Goal: Obtain resource: Download file/media

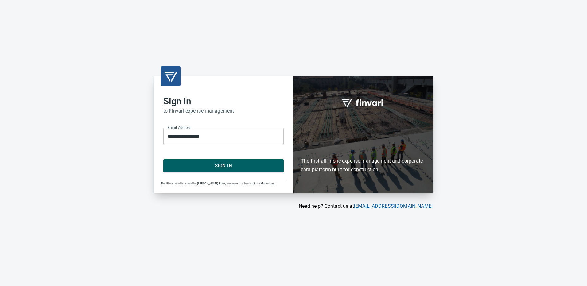
click at [218, 166] on span "Sign In" at bounding box center [223, 166] width 107 height 8
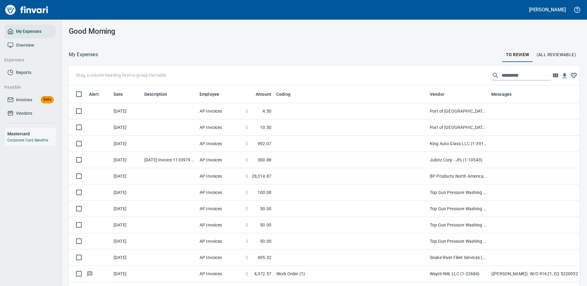
scroll to position [209, 497]
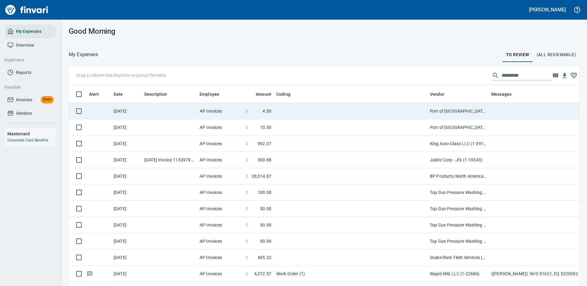
click at [290, 109] on td at bounding box center [351, 111] width 154 height 16
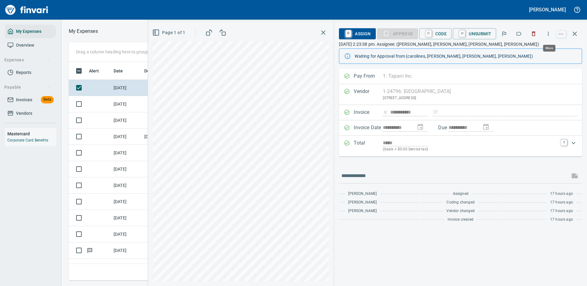
scroll to position [209, 348]
click at [550, 32] on icon "button" at bounding box center [548, 34] width 6 height 6
click at [531, 51] on span "Download" at bounding box center [547, 51] width 59 height 7
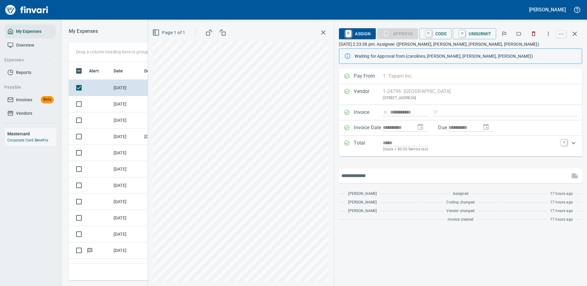
click at [380, 173] on input "text" at bounding box center [455, 176] width 226 height 10
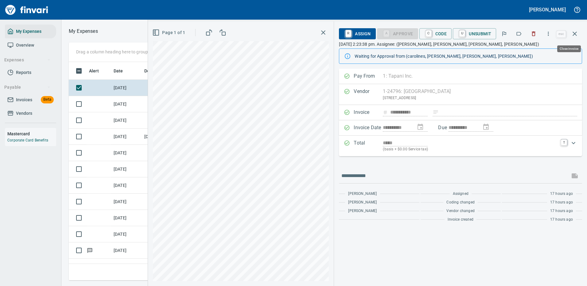
click at [576, 32] on icon "button" at bounding box center [574, 33] width 7 height 7
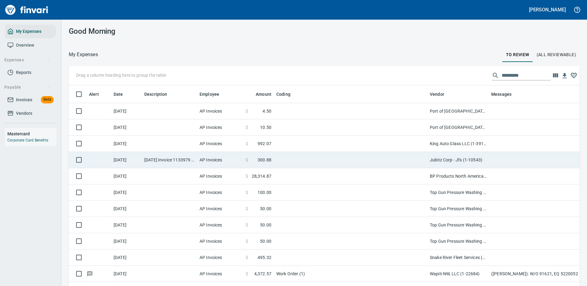
scroll to position [209, 497]
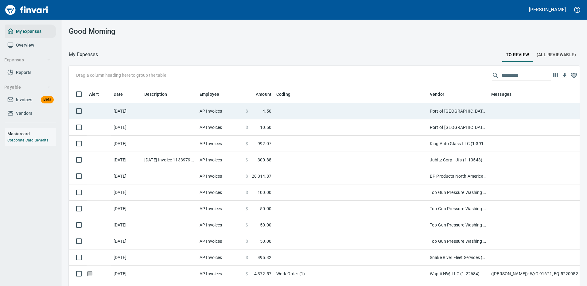
click at [482, 110] on td "Port of [GEOGRAPHIC_DATA] (1-24796)" at bounding box center [458, 111] width 61 height 16
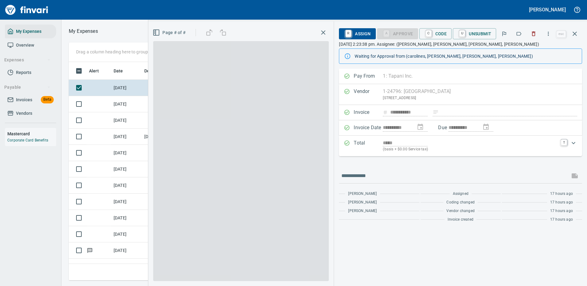
scroll to position [209, 348]
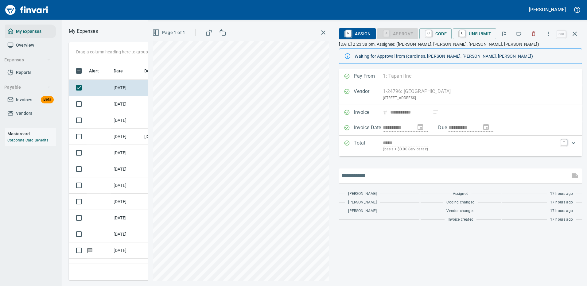
click at [356, 174] on input "text" at bounding box center [455, 176] width 226 height 10
type input "*******"
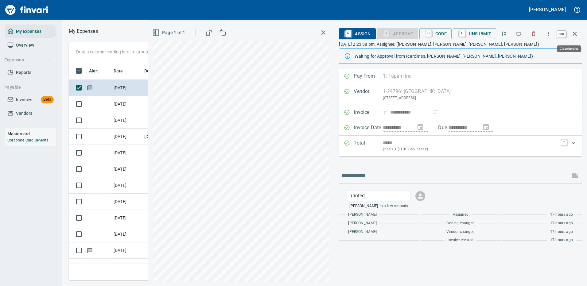
click at [573, 29] on button "button" at bounding box center [575, 33] width 15 height 15
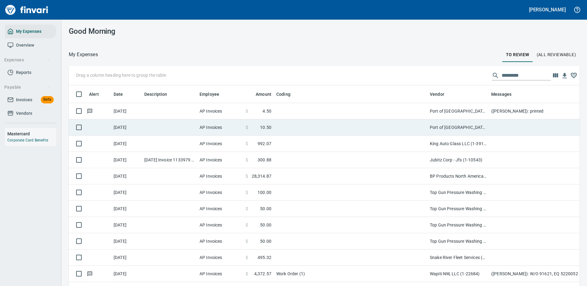
scroll to position [209, 497]
click at [291, 127] on td at bounding box center [351, 127] width 154 height 16
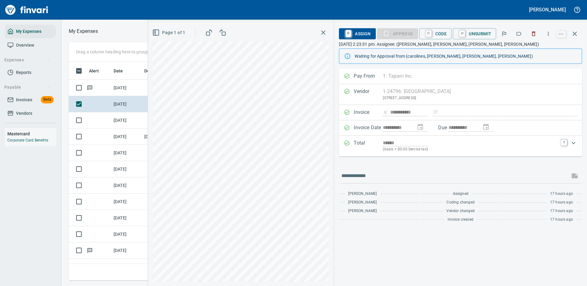
scroll to position [209, 348]
click at [548, 30] on button "button" at bounding box center [549, 34] width 14 height 14
click at [521, 49] on span "Download" at bounding box center [547, 51] width 59 height 7
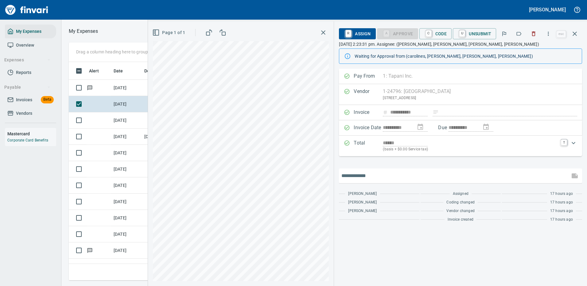
click at [370, 172] on input "text" at bounding box center [455, 176] width 226 height 10
type input "*******"
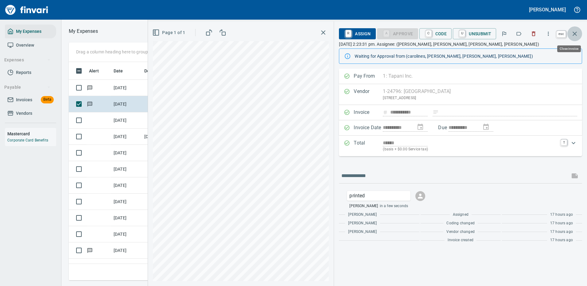
click at [576, 32] on icon "button" at bounding box center [574, 33] width 7 height 7
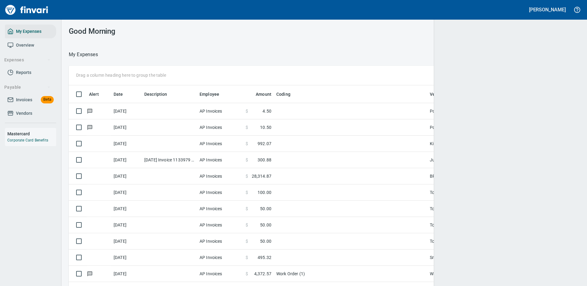
scroll to position [209, 497]
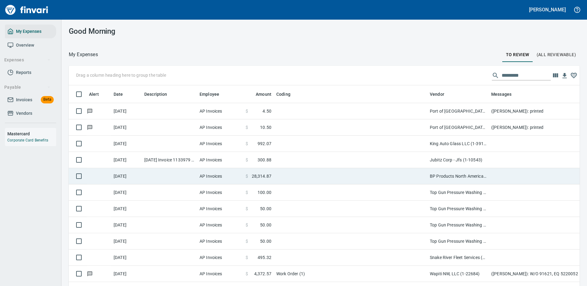
click at [320, 171] on td at bounding box center [351, 176] width 154 height 16
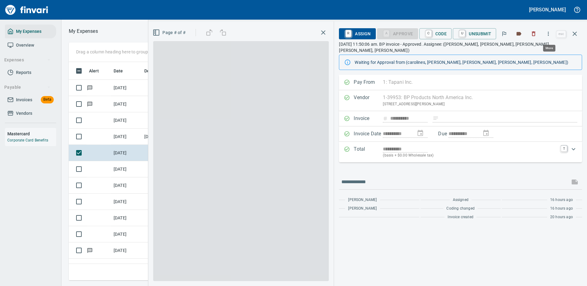
scroll to position [209, 348]
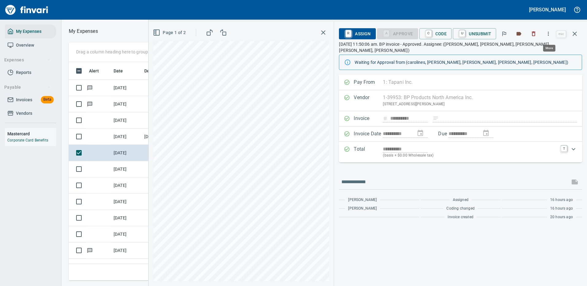
click at [547, 30] on button "button" at bounding box center [549, 34] width 14 height 14
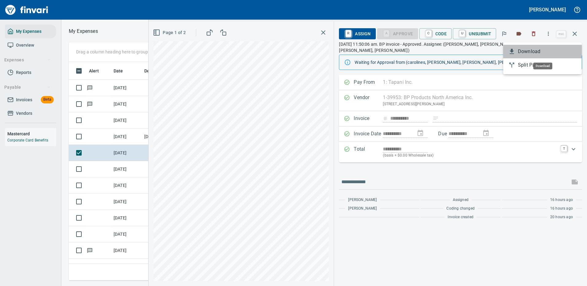
click at [529, 50] on span "Download" at bounding box center [547, 51] width 59 height 7
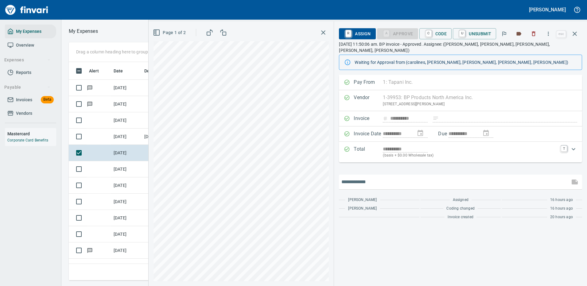
click at [362, 177] on input "text" at bounding box center [455, 182] width 226 height 10
type input "*******"
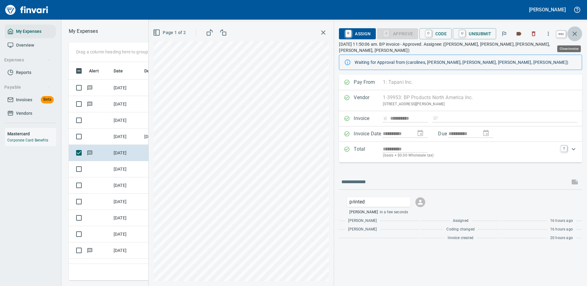
click at [574, 33] on icon "button" at bounding box center [575, 34] width 4 height 4
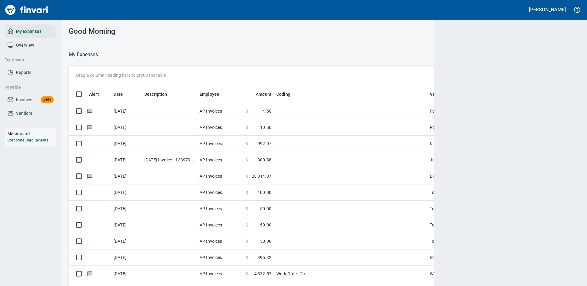
scroll to position [209, 497]
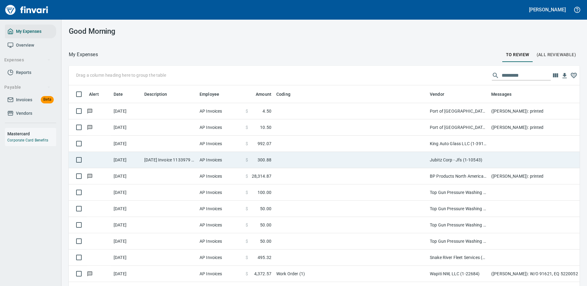
click at [482, 158] on td "Jubitz Corp - Jfs (1-10543)" at bounding box center [458, 160] width 61 height 16
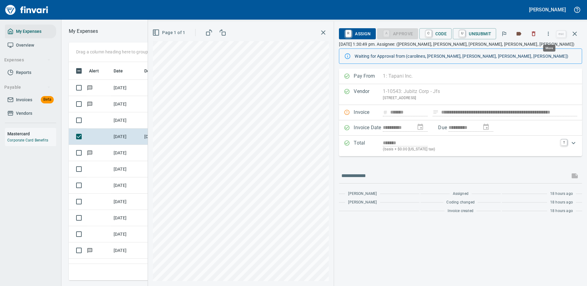
scroll to position [209, 348]
click at [549, 32] on icon "button" at bounding box center [548, 34] width 1 height 4
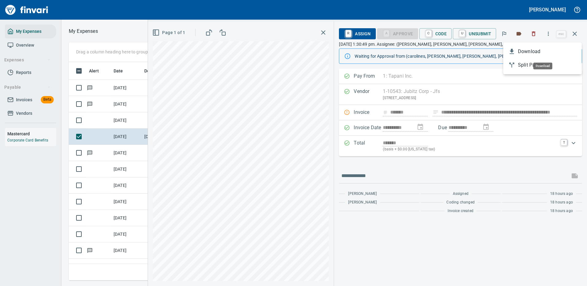
click at [532, 52] on span "Download" at bounding box center [547, 51] width 59 height 7
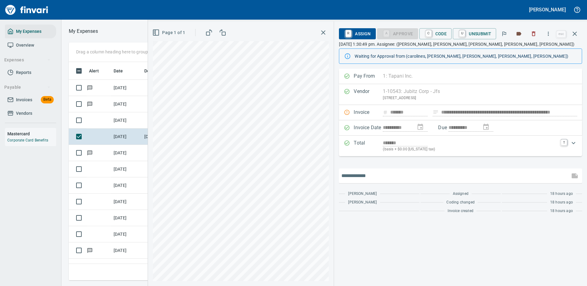
click at [358, 176] on input "text" at bounding box center [455, 176] width 226 height 10
type input "*******"
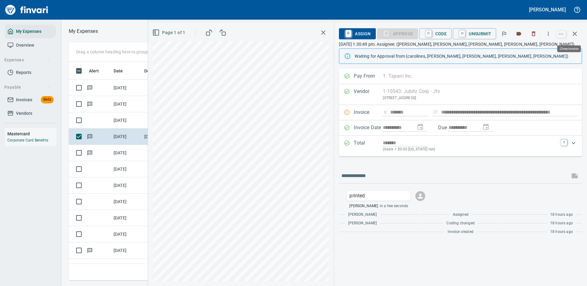
click at [574, 34] on icon "button" at bounding box center [574, 33] width 7 height 7
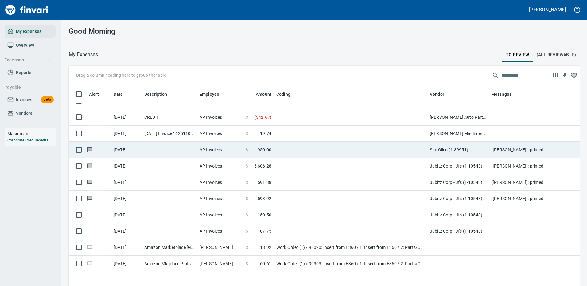
scroll to position [399, 0]
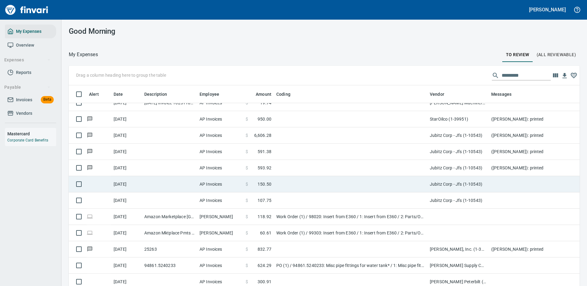
click at [325, 183] on td at bounding box center [351, 184] width 154 height 16
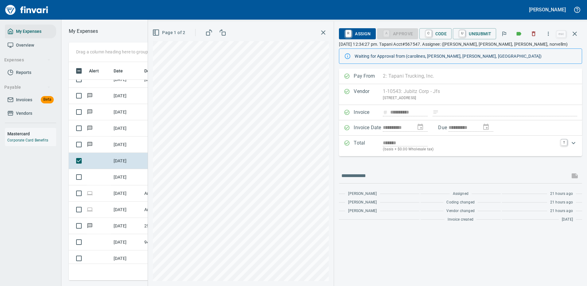
scroll to position [209, 348]
click at [549, 33] on icon "button" at bounding box center [548, 34] width 1 height 4
click at [525, 52] on span "Download" at bounding box center [547, 51] width 59 height 7
click at [575, 34] on icon "button" at bounding box center [574, 33] width 7 height 7
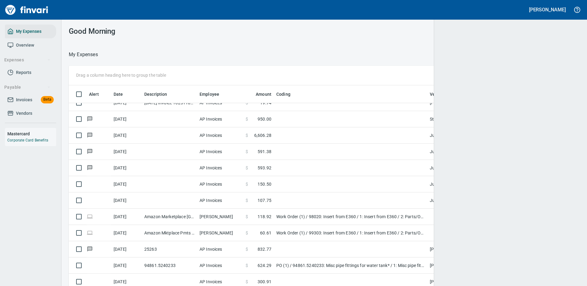
scroll to position [209, 497]
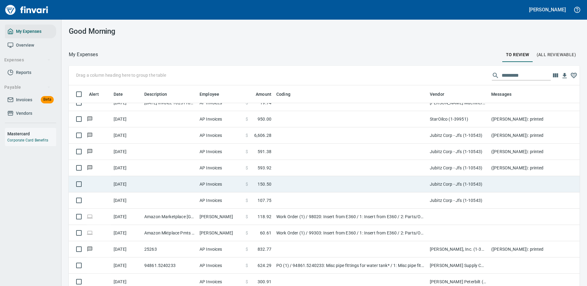
click at [330, 180] on td at bounding box center [351, 184] width 154 height 16
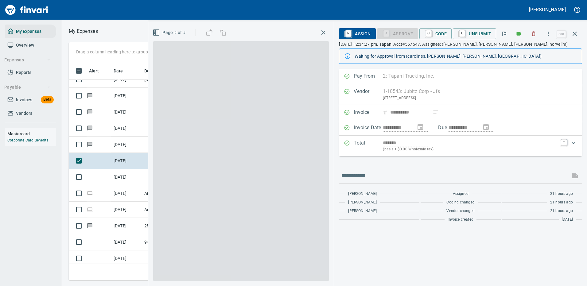
scroll to position [209, 348]
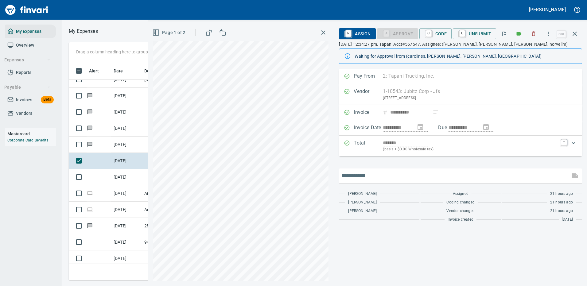
click at [384, 176] on input "text" at bounding box center [455, 176] width 226 height 10
type input "*******"
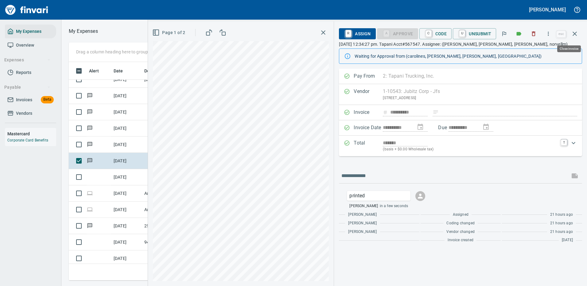
click at [576, 33] on icon "button" at bounding box center [575, 34] width 4 height 4
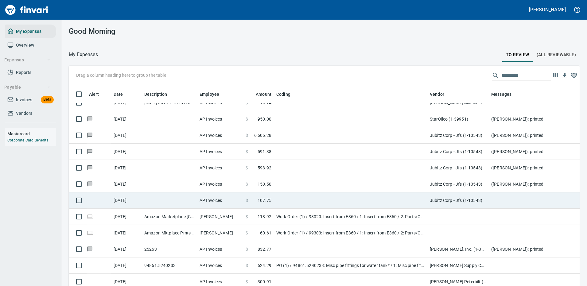
scroll to position [209, 497]
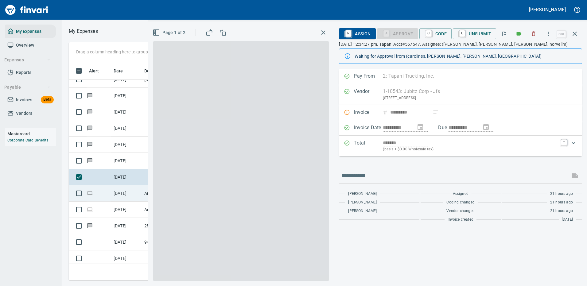
scroll to position [209, 348]
click at [550, 33] on icon "button" at bounding box center [548, 34] width 6 height 6
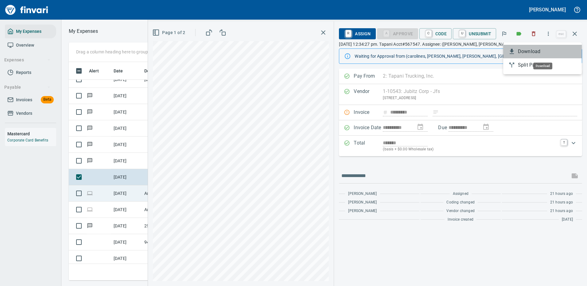
click at [535, 49] on span "Download" at bounding box center [547, 51] width 59 height 7
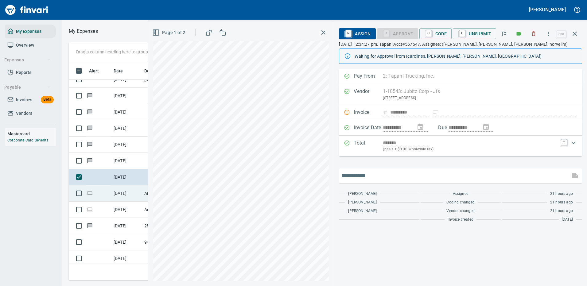
click at [379, 175] on input "text" at bounding box center [455, 176] width 226 height 10
type input "*******"
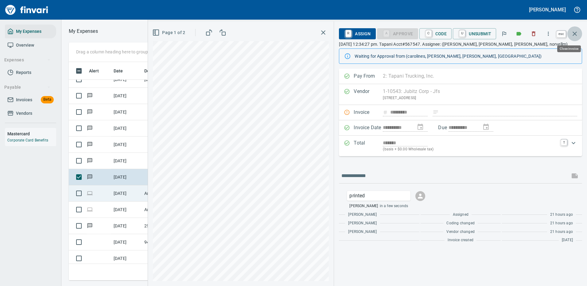
click at [576, 33] on icon "button" at bounding box center [575, 34] width 4 height 4
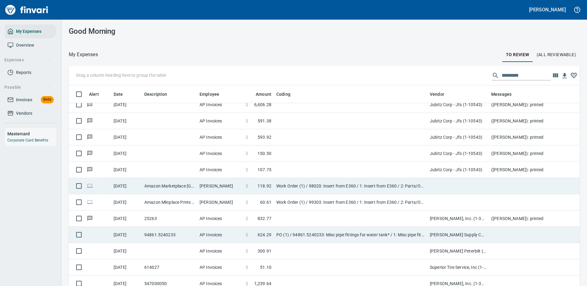
scroll to position [461, 0]
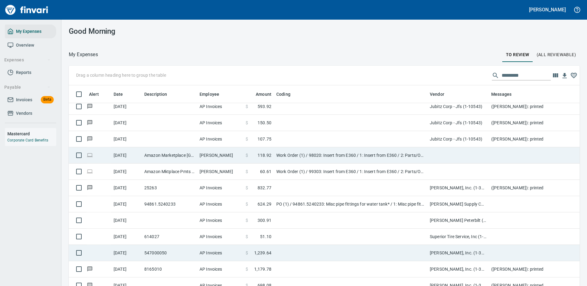
click at [363, 256] on td at bounding box center [351, 253] width 154 height 16
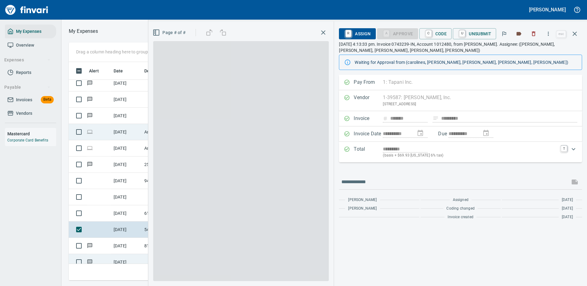
scroll to position [209, 348]
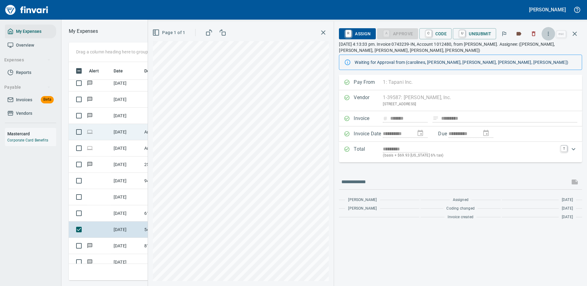
click at [549, 32] on icon "button" at bounding box center [548, 34] width 6 height 6
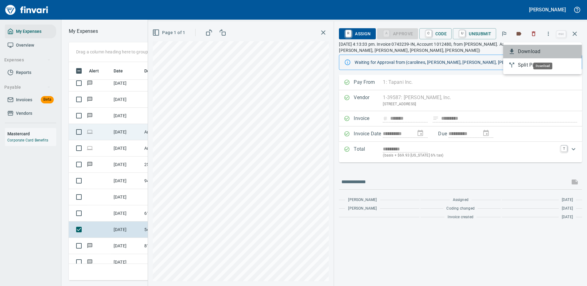
click at [522, 51] on span "Download" at bounding box center [547, 51] width 59 height 7
click at [574, 33] on icon "button" at bounding box center [575, 34] width 4 height 4
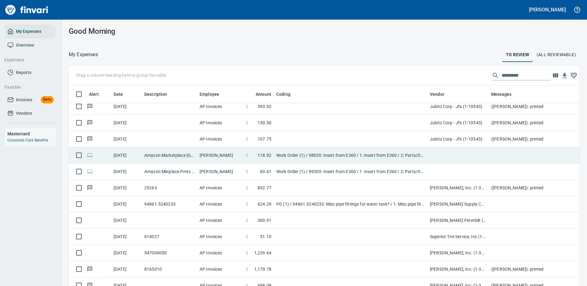
scroll to position [209, 497]
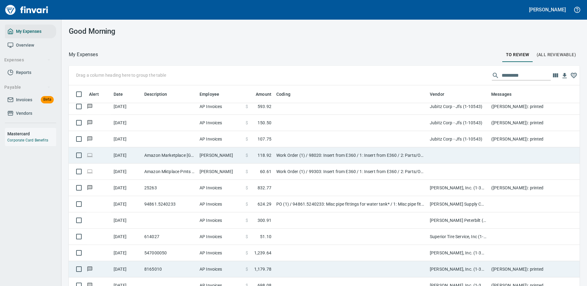
click at [474, 253] on td "[PERSON_NAME], Inc. (1-39587)" at bounding box center [458, 253] width 61 height 16
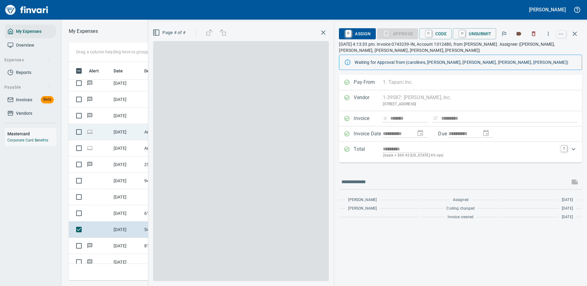
scroll to position [209, 348]
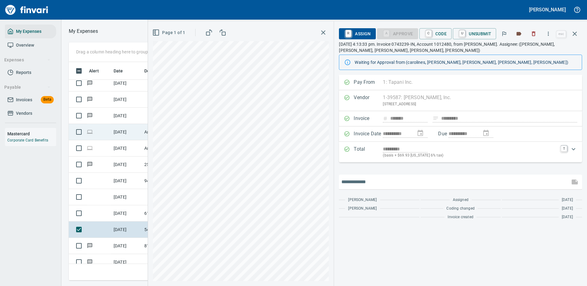
click at [368, 179] on input "text" at bounding box center [455, 182] width 226 height 10
type input "*******"
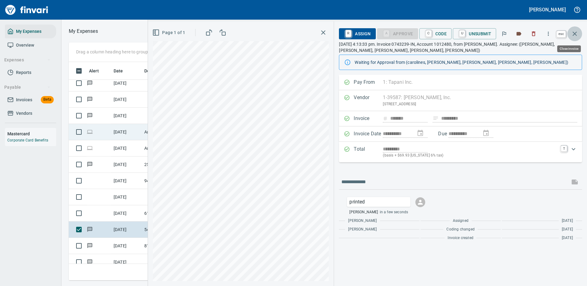
click at [575, 35] on icon "button" at bounding box center [574, 33] width 7 height 7
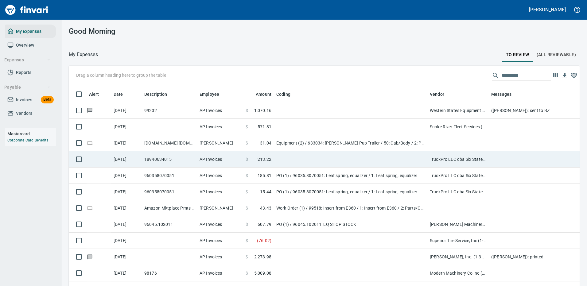
scroll to position [860, 0]
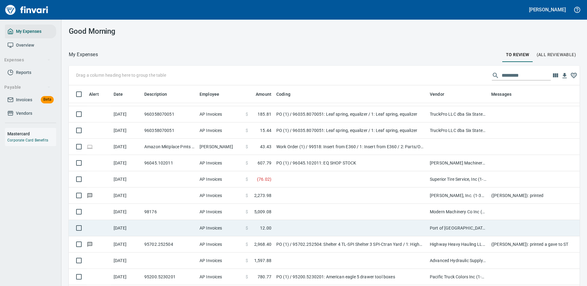
click at [340, 224] on td at bounding box center [351, 228] width 154 height 16
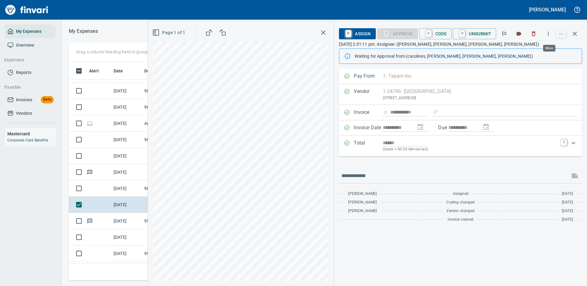
scroll to position [209, 348]
click at [549, 33] on icon "button" at bounding box center [548, 34] width 6 height 6
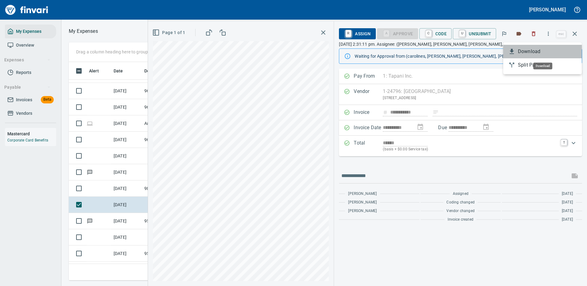
click at [524, 51] on span "Download" at bounding box center [547, 51] width 59 height 7
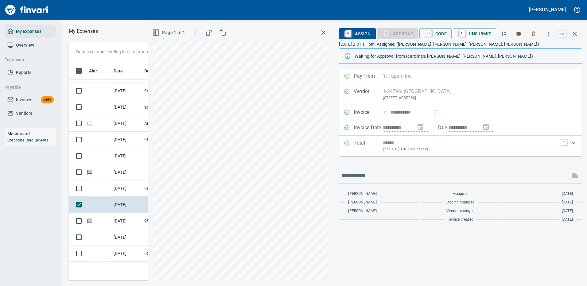
click at [424, 7] on div "[PERSON_NAME]" at bounding box center [293, 10] width 587 height 20
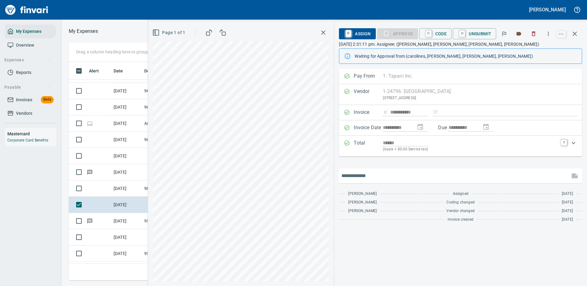
click at [366, 173] on input "text" at bounding box center [455, 176] width 226 height 10
type input "**********"
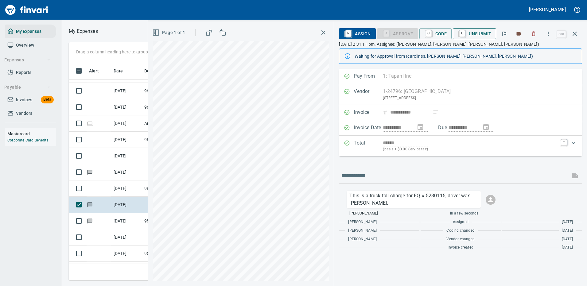
click at [484, 34] on span "U Unsubmit" at bounding box center [474, 34] width 33 height 10
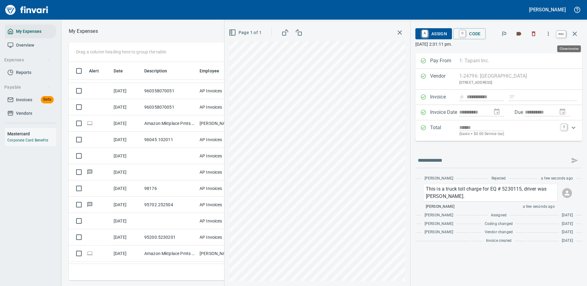
click at [579, 33] on button "button" at bounding box center [575, 33] width 15 height 15
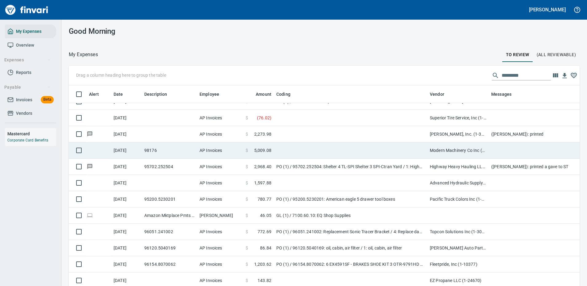
scroll to position [952, 0]
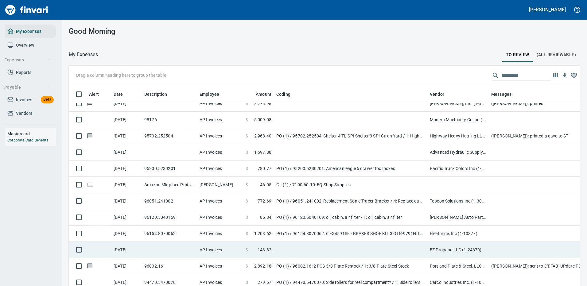
click at [331, 249] on td at bounding box center [351, 250] width 154 height 16
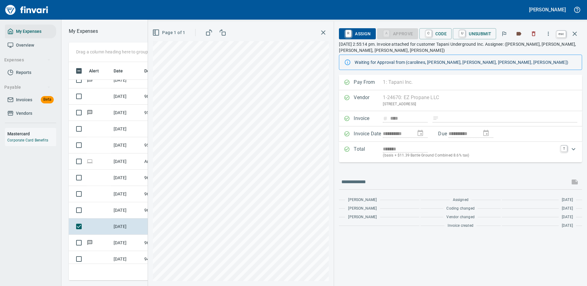
scroll to position [209, 348]
click at [574, 34] on icon "button" at bounding box center [574, 33] width 7 height 7
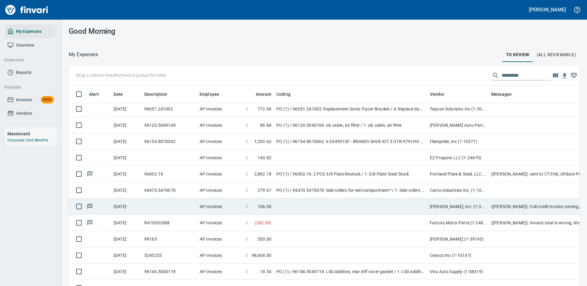
scroll to position [1075, 0]
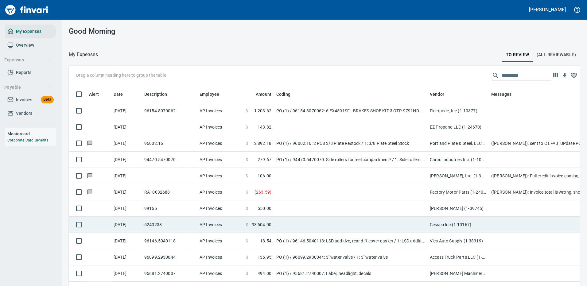
click at [340, 221] on td at bounding box center [351, 225] width 154 height 16
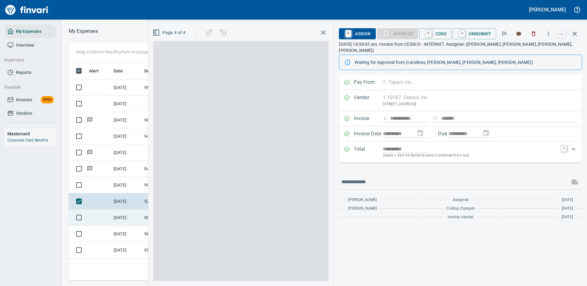
scroll to position [209, 348]
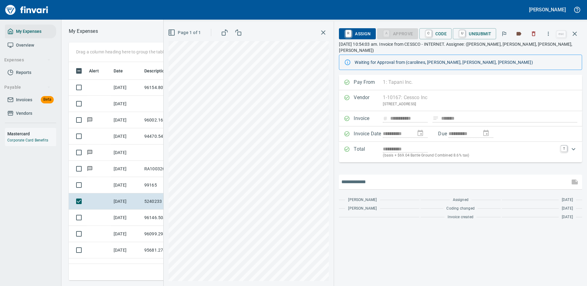
click at [371, 178] on input "text" at bounding box center [455, 182] width 226 height 10
type input "*"
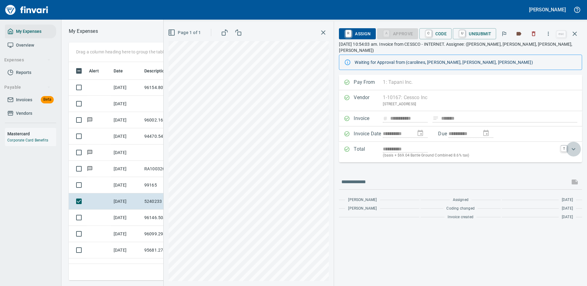
click at [574, 146] on icon "Expand" at bounding box center [573, 149] width 7 height 7
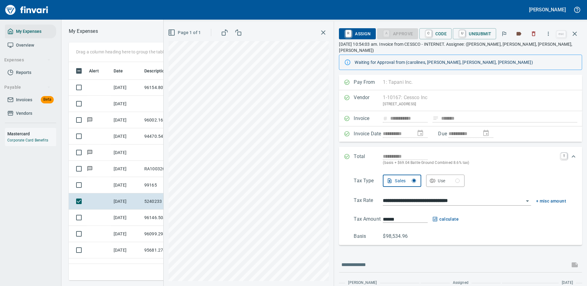
click at [503, 181] on div "**********" at bounding box center [460, 208] width 233 height 66
type input "*******"
click at [570, 153] on icon "Expand" at bounding box center [573, 156] width 7 height 7
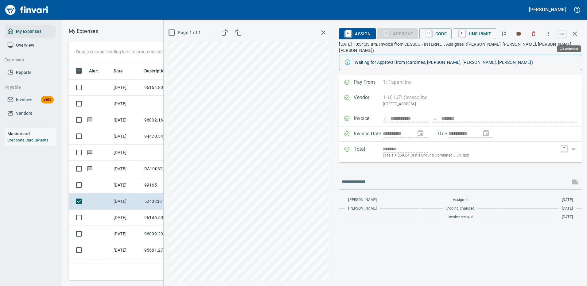
click at [576, 32] on icon "button" at bounding box center [575, 34] width 4 height 4
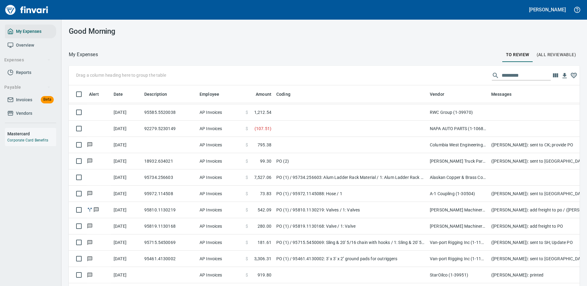
scroll to position [209, 497]
click at [515, 76] on input "text" at bounding box center [526, 76] width 49 height 10
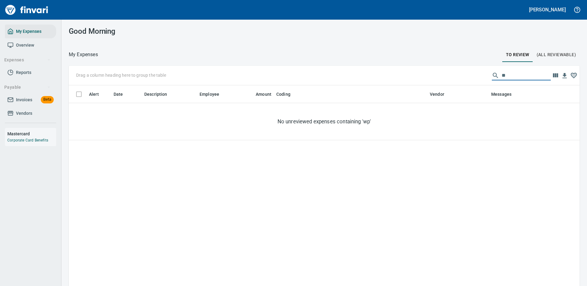
scroll to position [0, 0]
click at [413, 44] on div "Good Morning My Expenses To Review (All Reviewable) Drag a column heading here …" at bounding box center [324, 153] width 526 height 267
drag, startPoint x: 504, startPoint y: 76, endPoint x: 479, endPoint y: 76, distance: 25.8
click at [479, 77] on div "Drag a column heading here to group the table **" at bounding box center [324, 76] width 511 height 20
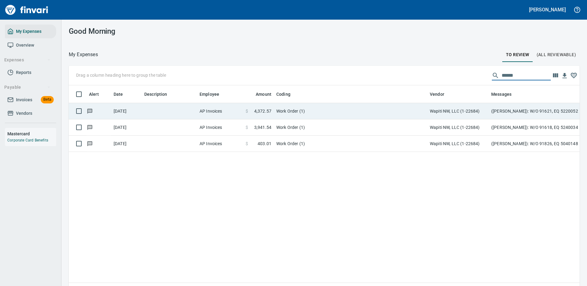
type input "******"
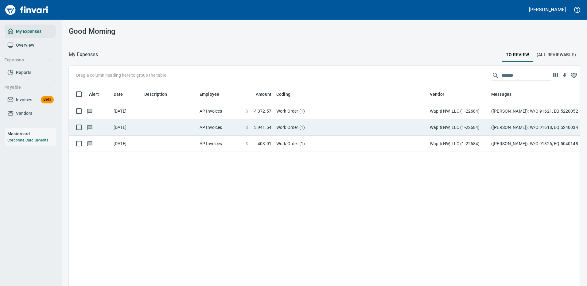
click at [319, 106] on td "Work Order (1)" at bounding box center [351, 111] width 154 height 16
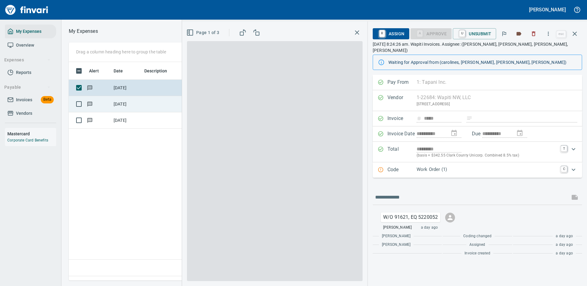
scroll to position [209, 353]
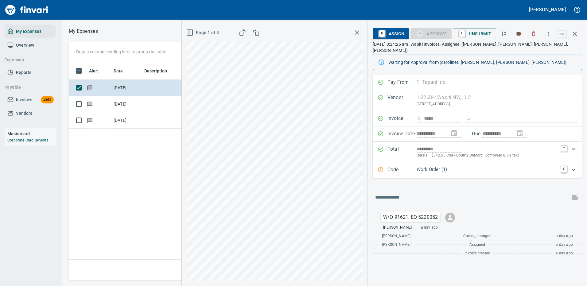
click at [506, 166] on p "Work Order (1)" at bounding box center [487, 169] width 141 height 7
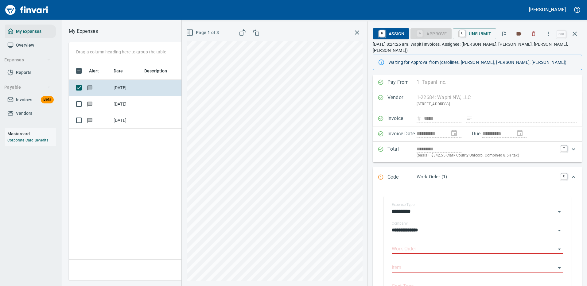
scroll to position [123, 0]
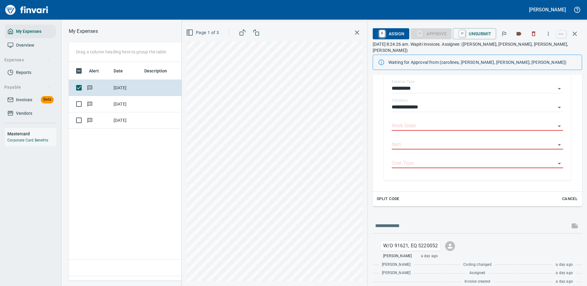
click at [569, 170] on div "**********" at bounding box center [478, 127] width 200 height 120
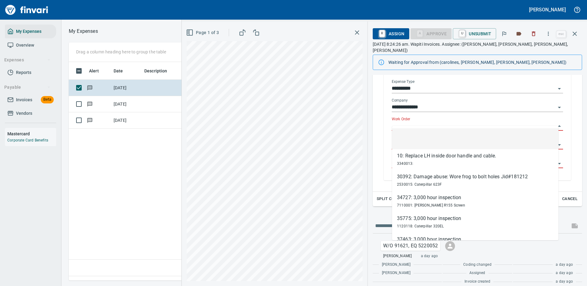
click at [426, 122] on input "Work Order" at bounding box center [474, 126] width 164 height 9
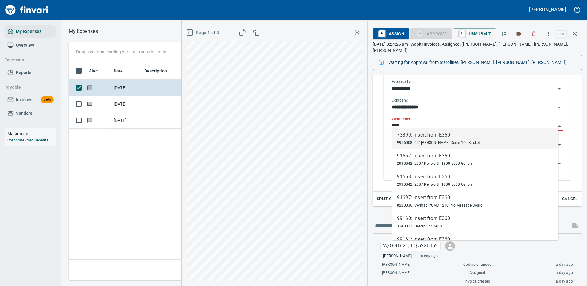
scroll to position [209, 353]
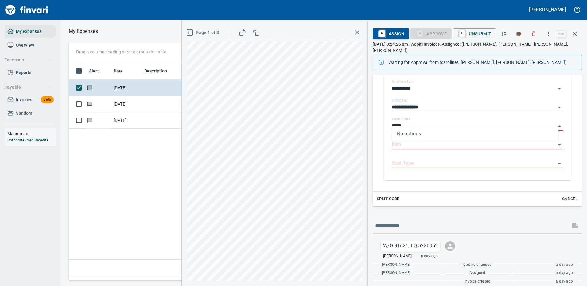
type input "*****"
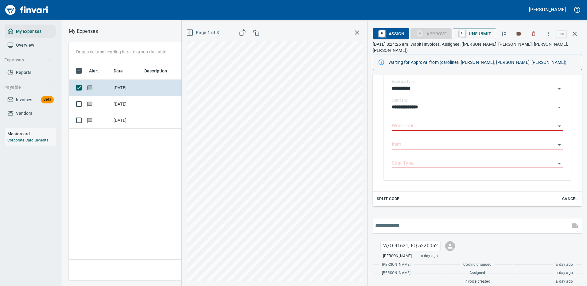
click at [503, 221] on input "text" at bounding box center [471, 226] width 192 height 10
click at [551, 32] on icon "button" at bounding box center [548, 34] width 6 height 6
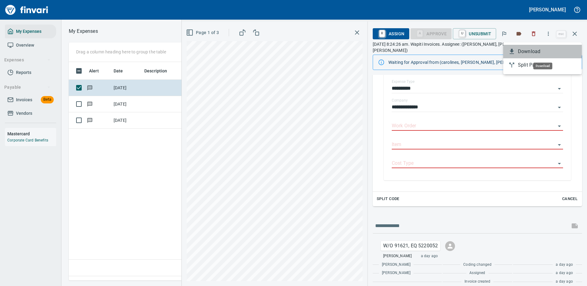
click at [531, 52] on span "Download" at bounding box center [547, 51] width 59 height 7
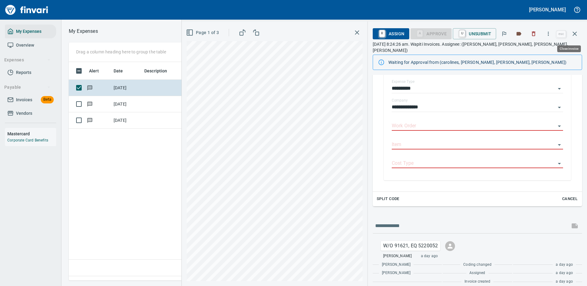
click at [574, 33] on icon "button" at bounding box center [574, 33] width 7 height 7
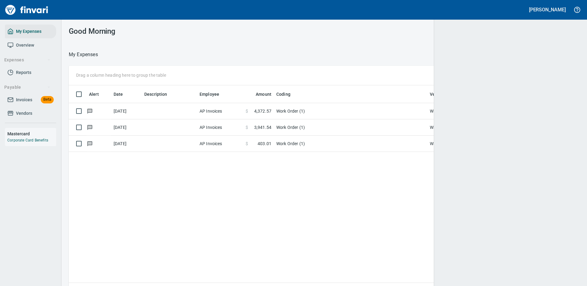
scroll to position [209, 502]
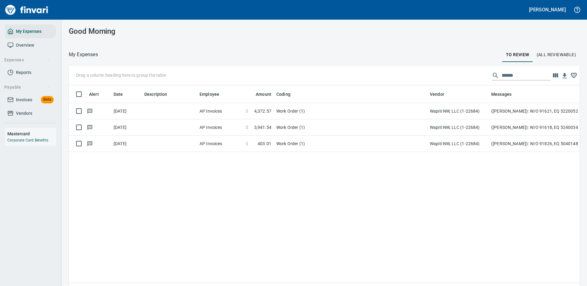
click at [446, 129] on td "Wapiti NW, LLC (1-22684)" at bounding box center [458, 127] width 61 height 16
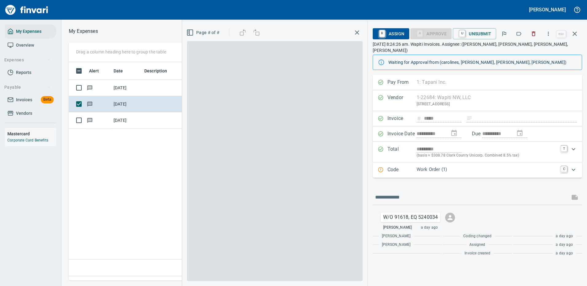
scroll to position [209, 353]
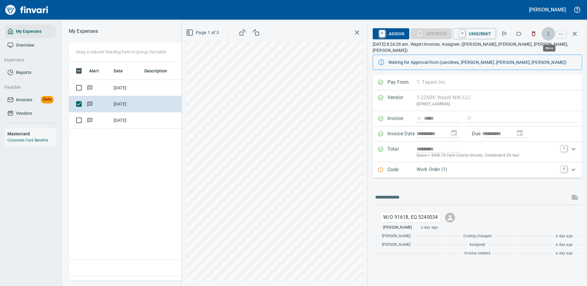
click at [549, 32] on icon "button" at bounding box center [548, 34] width 1 height 4
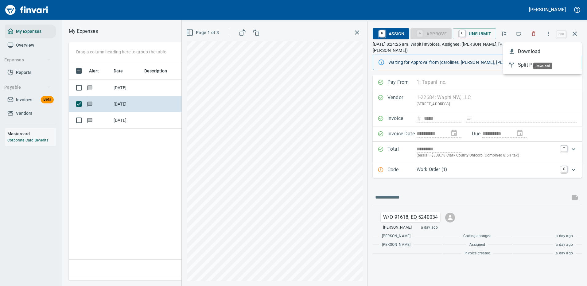
click at [526, 51] on span "Download" at bounding box center [547, 51] width 59 height 7
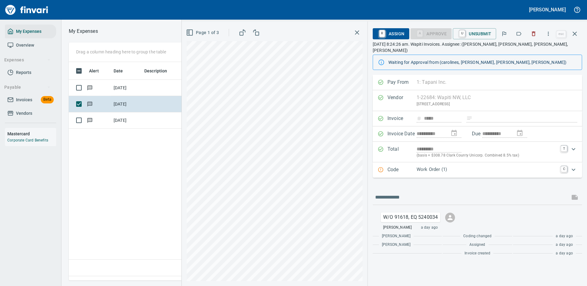
scroll to position [1, 1]
click at [513, 166] on p "Work Order (1)" at bounding box center [487, 169] width 141 height 7
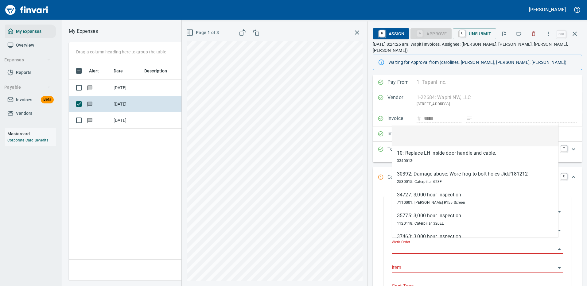
scroll to position [209, 353]
click at [405, 245] on input "Work Order" at bounding box center [474, 249] width 164 height 9
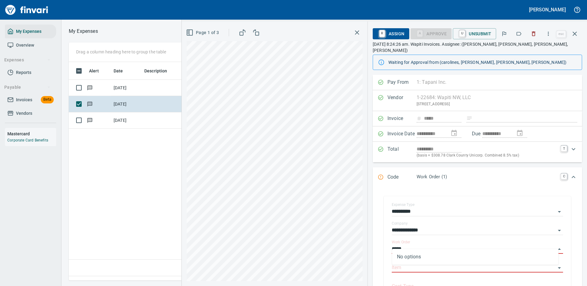
type input "*****"
click at [575, 34] on icon "button" at bounding box center [575, 34] width 4 height 4
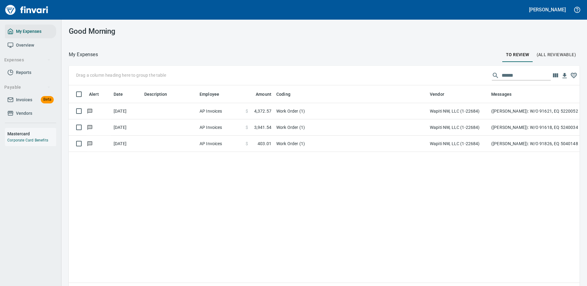
scroll to position [209, 500]
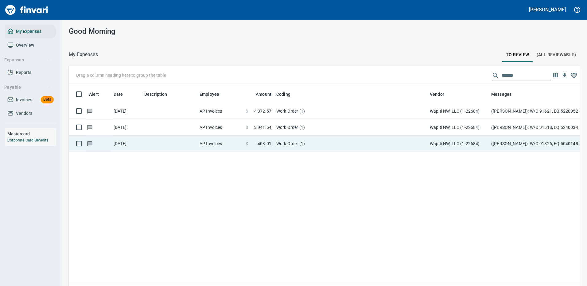
click at [318, 147] on td "Work Order (1)" at bounding box center [351, 144] width 154 height 16
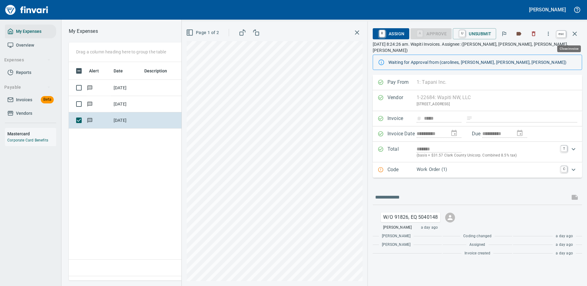
scroll to position [209, 353]
click at [576, 34] on icon "button" at bounding box center [574, 33] width 7 height 7
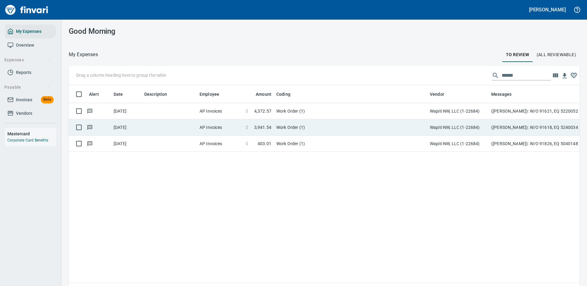
scroll to position [209, 502]
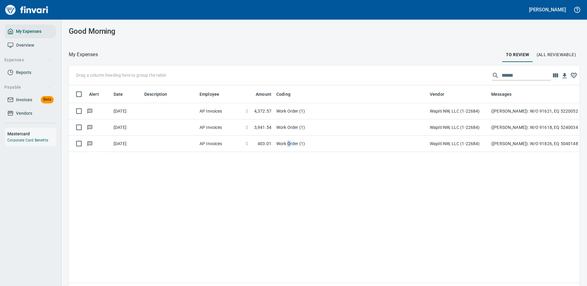
click at [290, 146] on td "Work Order (1)" at bounding box center [351, 144] width 154 height 16
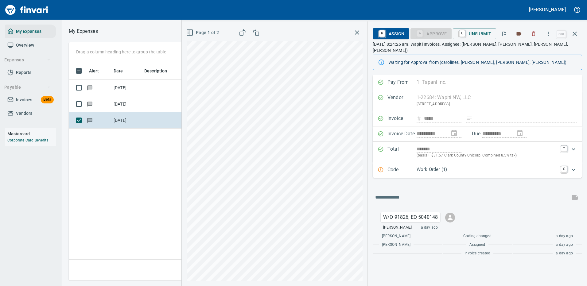
scroll to position [209, 353]
click at [548, 32] on icon "button" at bounding box center [548, 34] width 6 height 6
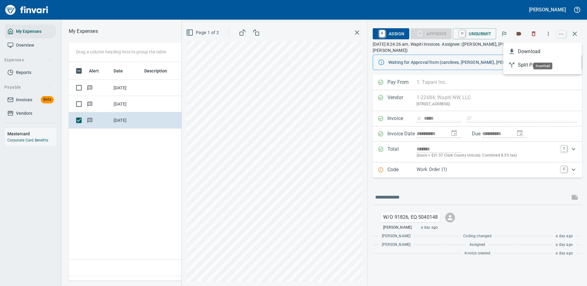
click at [523, 51] on span "Download" at bounding box center [547, 51] width 59 height 7
